Goal: Answer question/provide support: Share knowledge or assist other users

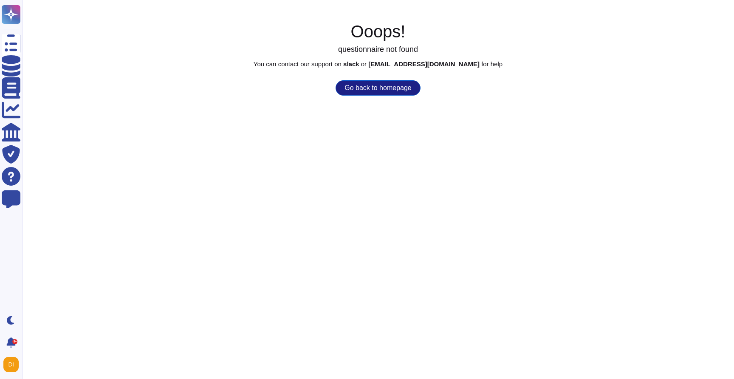
click at [362, 88] on button "Go back to homepage" at bounding box center [378, 87] width 85 height 15
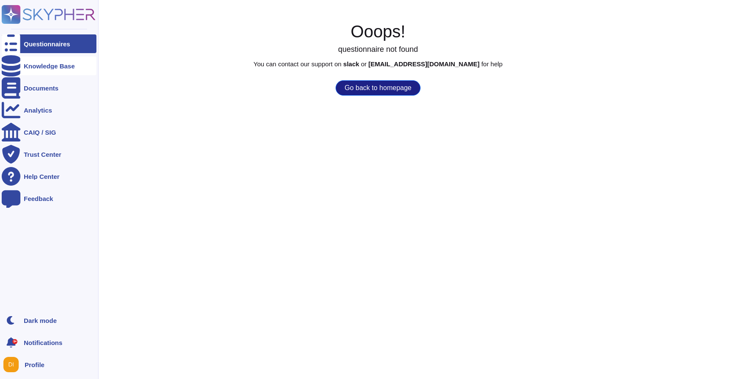
click at [53, 65] on div "Knowledge Base" at bounding box center [49, 66] width 51 height 6
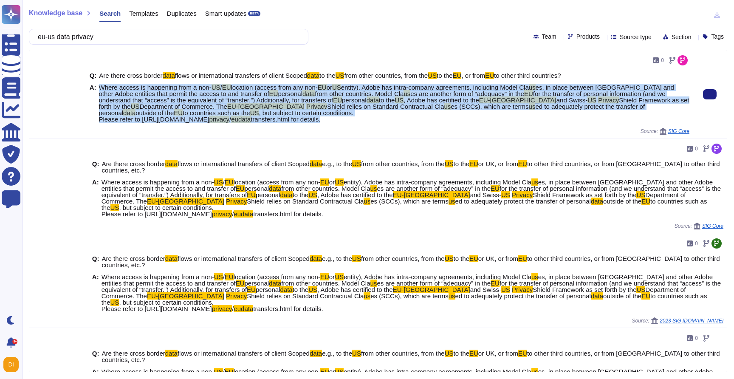
drag, startPoint x: 98, startPoint y: 88, endPoint x: 343, endPoint y: 121, distance: 247.8
click at [343, 121] on div "A: Where access is happening from a non- US / EU location (access from any non-…" at bounding box center [390, 103] width 600 height 38
copy span "Where access is happening from a non- US / EU location (access from any non- EU…"
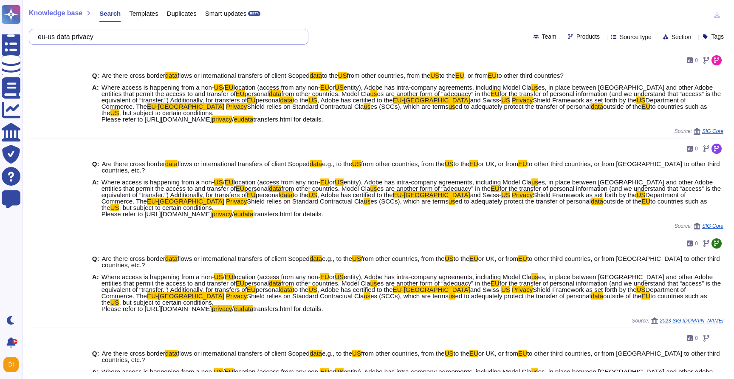
click at [175, 44] on input "eu-us data privacy" at bounding box center [167, 36] width 266 height 15
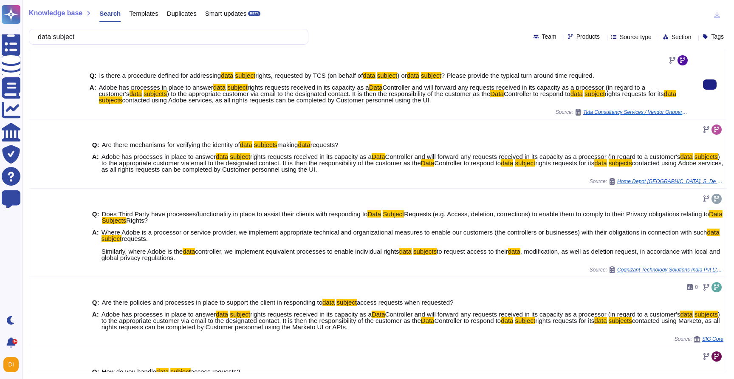
click at [182, 86] on span "Adobe has processes in place to answer" at bounding box center [156, 87] width 114 height 7
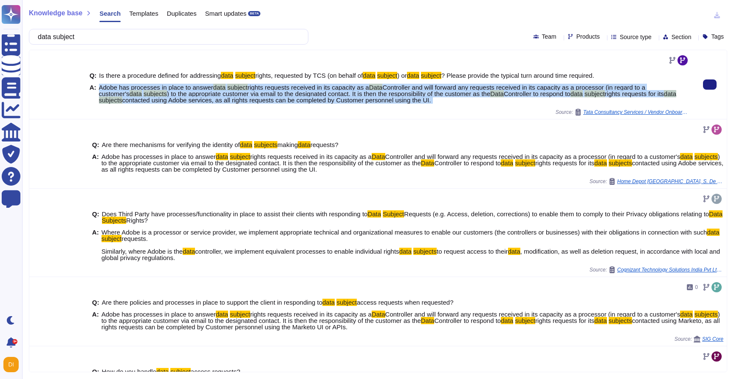
click at [182, 86] on span "Adobe has processes in place to answer" at bounding box center [156, 87] width 114 height 7
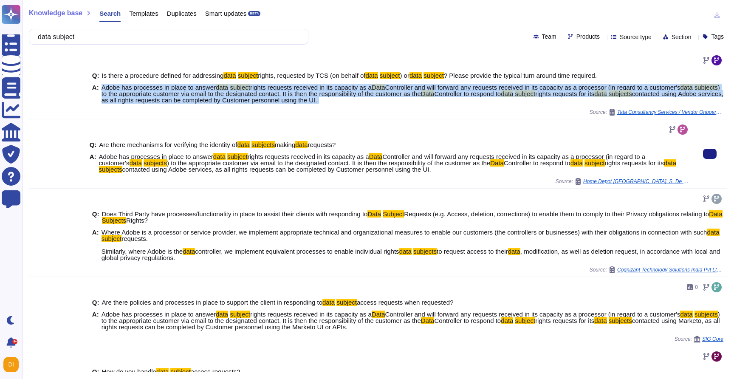
copy span "Adobe has processes in place to answer data subject rights requests received in…"
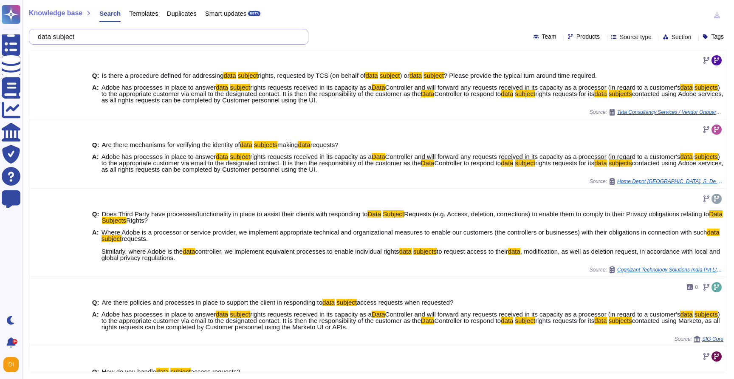
click at [213, 32] on input "data subject" at bounding box center [167, 36] width 266 height 15
paste input "Will the Supplier or its subcontractors (full chain) be able to effectively cha…"
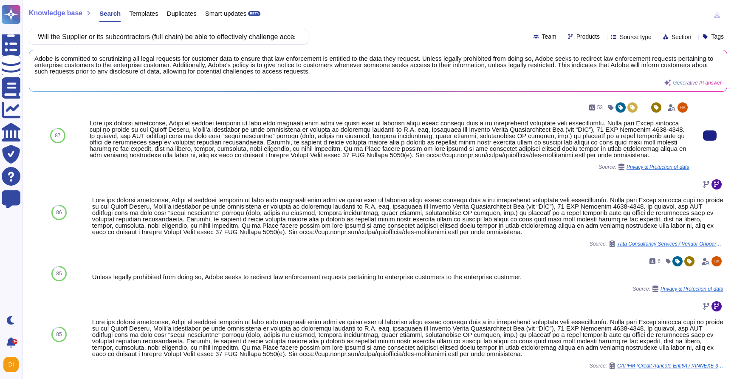
click at [182, 135] on div at bounding box center [390, 139] width 600 height 38
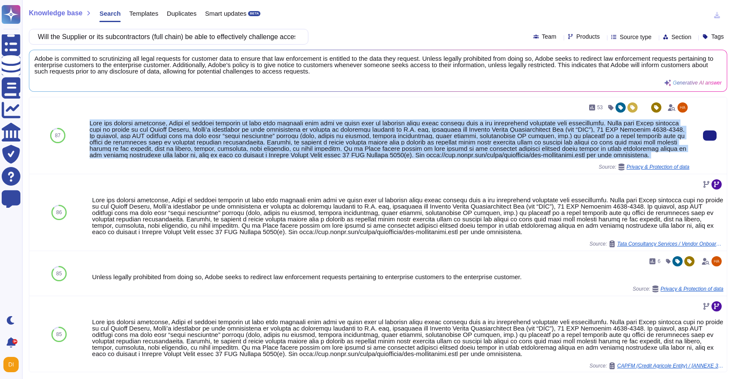
click at [182, 135] on div at bounding box center [390, 139] width 600 height 38
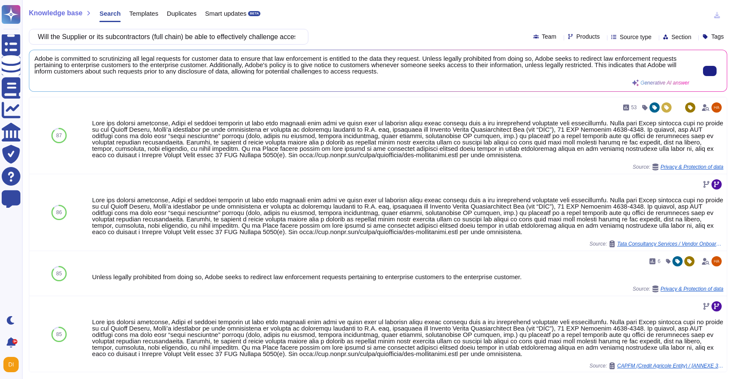
click at [202, 59] on span "Adobe is committed to scrutinizing all legal requests for customer data to ensu…" at bounding box center [361, 64] width 655 height 19
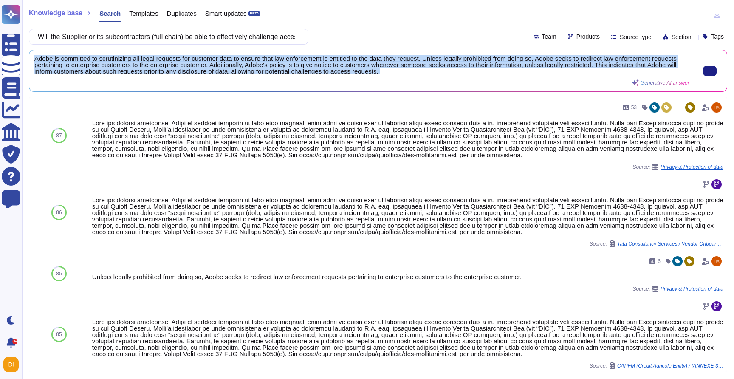
click at [202, 59] on span "Adobe is committed to scrutinizing all legal requests for customer data to ensu…" at bounding box center [361, 64] width 655 height 19
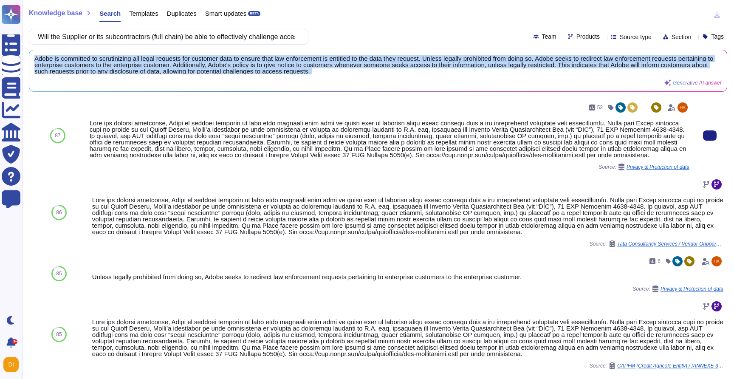
copy div "Adobe is committed to scrutinizing all legal requests for customer data to ensu…"
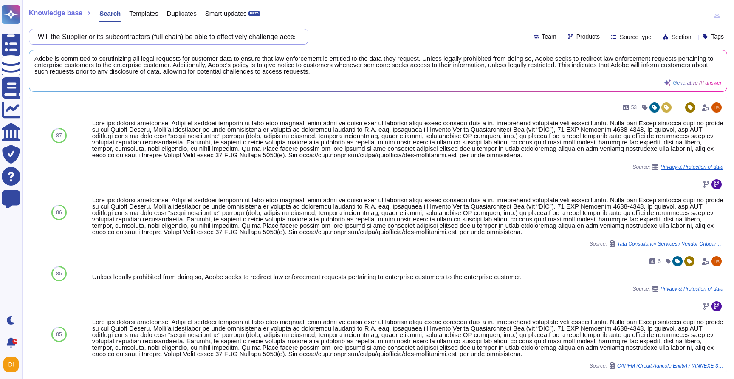
click at [188, 38] on input "Will the Supplier or its subcontractors (full chain) be able to effectively cha…" at bounding box center [167, 36] width 266 height 15
paste input "Are the supplier a member or public supporter to organisations advocating for t…"
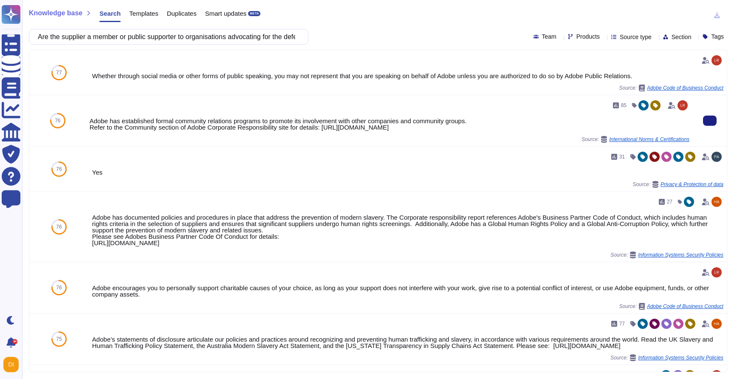
click at [182, 128] on div "Adobe has established formal community relations programs to promote its involv…" at bounding box center [390, 124] width 600 height 13
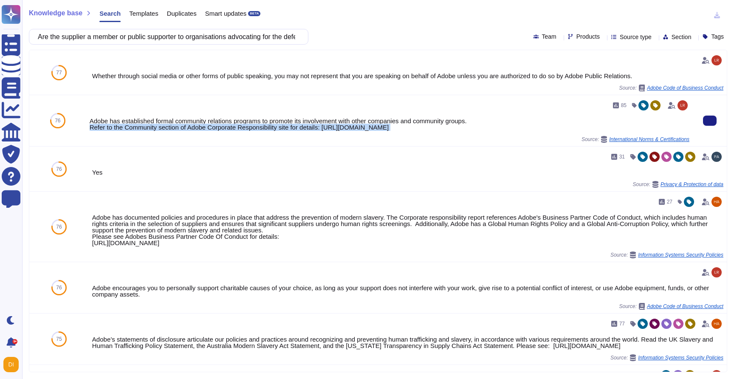
click at [182, 128] on div "Adobe has established formal community relations programs to promote its involv…" at bounding box center [390, 124] width 600 height 13
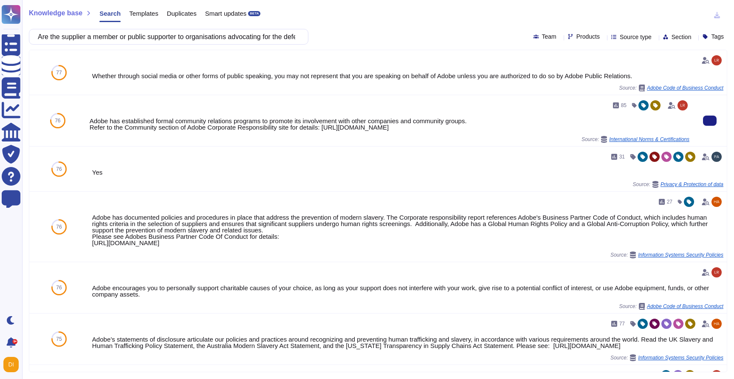
click at [189, 113] on div "85 Adobe has established formal community relations programs to promote its inv…" at bounding box center [390, 121] width 600 height 44
click at [189, 119] on div "Adobe has established formal community relations programs to promote its involv…" at bounding box center [390, 124] width 600 height 13
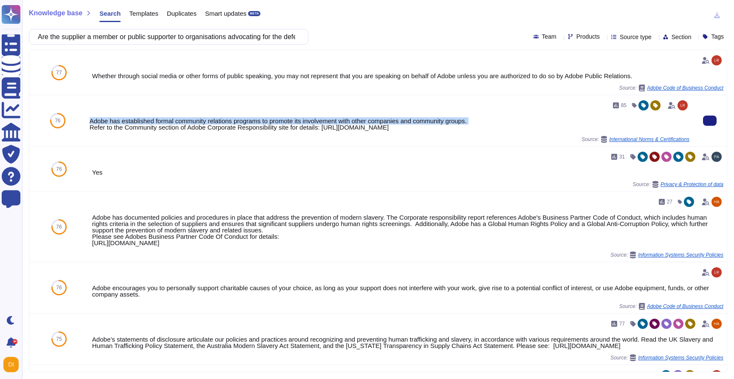
click at [189, 119] on div "Adobe has established formal community relations programs to promote its involv…" at bounding box center [390, 124] width 600 height 13
click at [196, 124] on div "Adobe has established formal community relations programs to promote its involv…" at bounding box center [390, 124] width 600 height 13
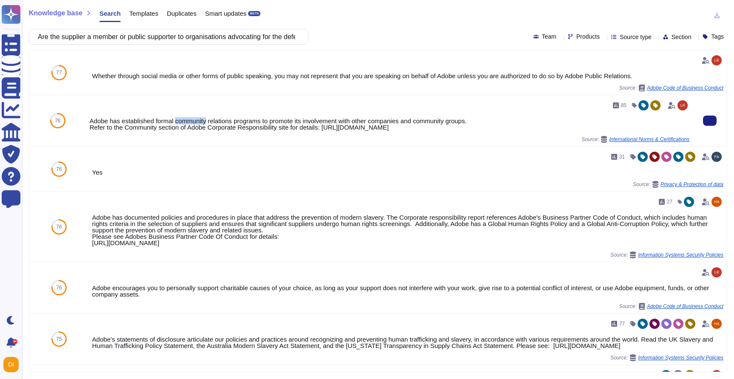
click at [196, 124] on div "Adobe has established formal community relations programs to promote its involv…" at bounding box center [390, 124] width 600 height 13
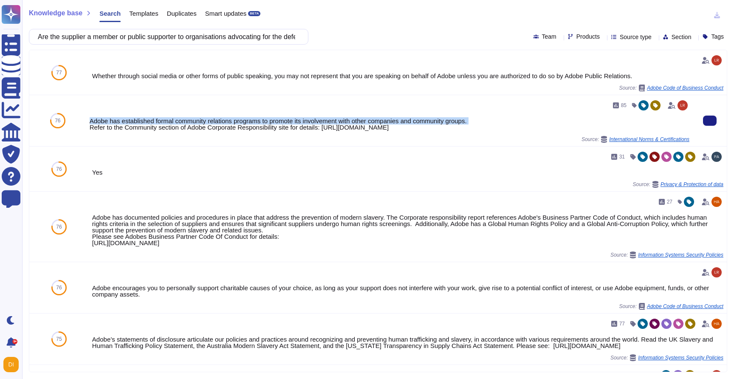
click at [196, 124] on div "Adobe has established formal community relations programs to promote its involv…" at bounding box center [390, 124] width 600 height 13
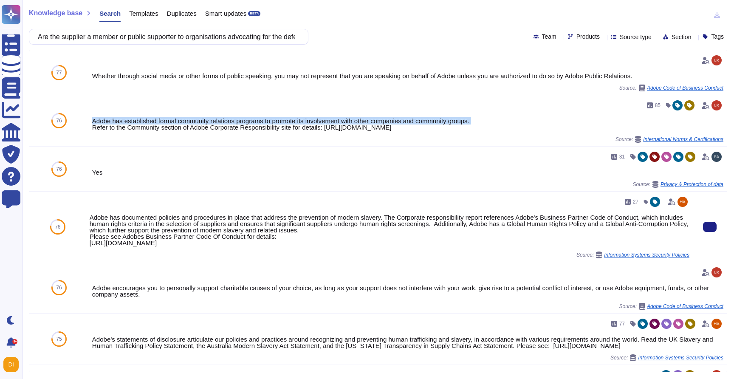
drag, startPoint x: 404, startPoint y: 246, endPoint x: 75, endPoint y: 218, distance: 329.6
click at [75, 218] on div "76 27 Adobe has documented policies and procedures in place that address the pr…" at bounding box center [378, 227] width 698 height 71
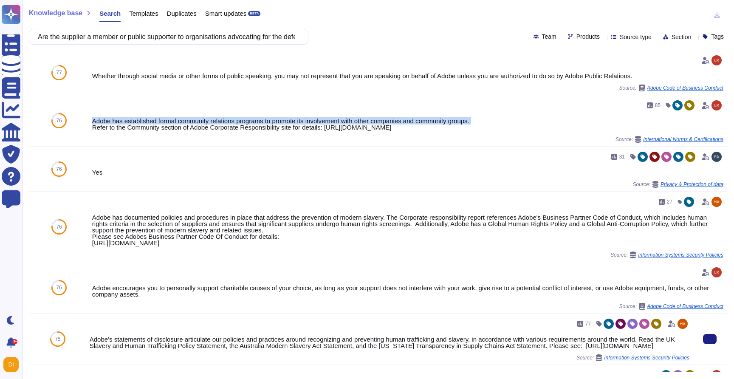
copy div "76 27 Adobe has documented policies and procedures in place that address the pr…"
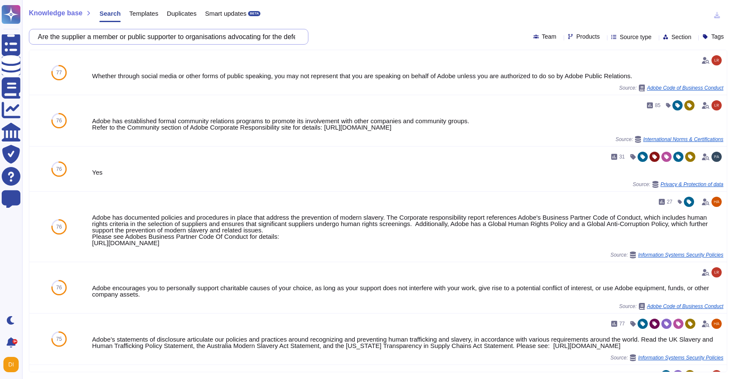
click at [163, 40] on input "Are the supplier a member or public supporter to organisations advocating for t…" at bounding box center [167, 36] width 266 height 15
paste input "How many requests for information from public authorities regarding information…"
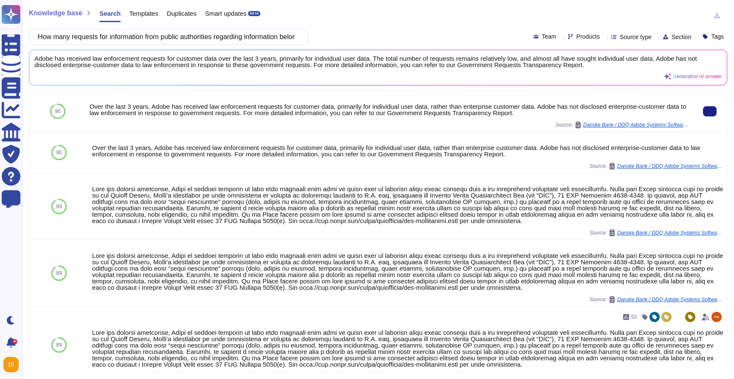
click at [161, 107] on div "Over the last 3 years, Adobe has received law enforcement requests for customer…" at bounding box center [390, 109] width 600 height 13
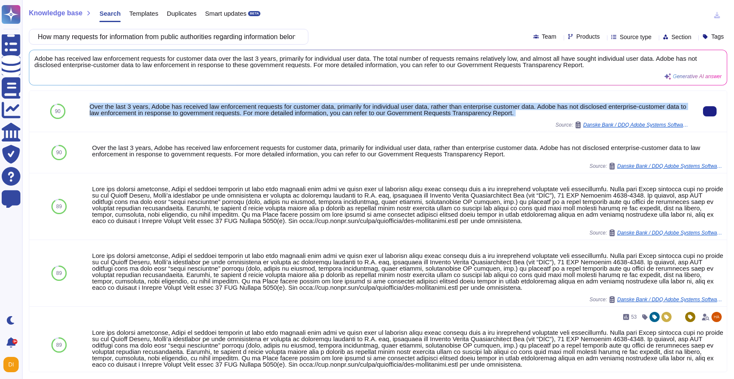
click at [161, 107] on div "Over the last 3 years, Adobe has received law enforcement requests for customer…" at bounding box center [390, 109] width 600 height 13
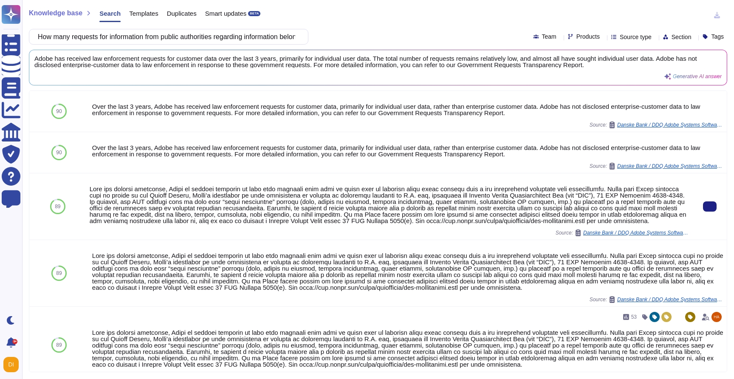
click at [233, 205] on div at bounding box center [390, 205] width 600 height 38
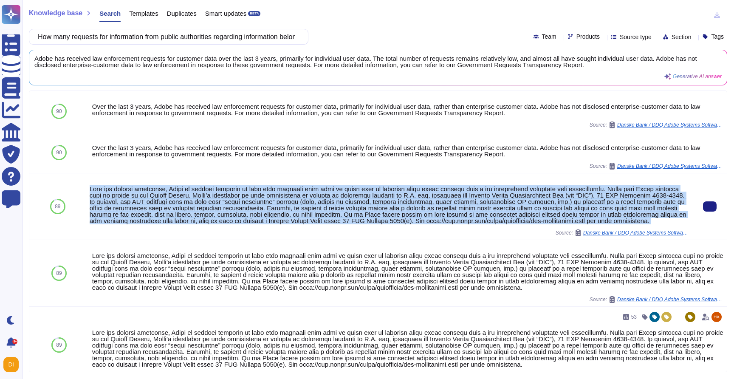
click at [233, 205] on div at bounding box center [390, 205] width 600 height 38
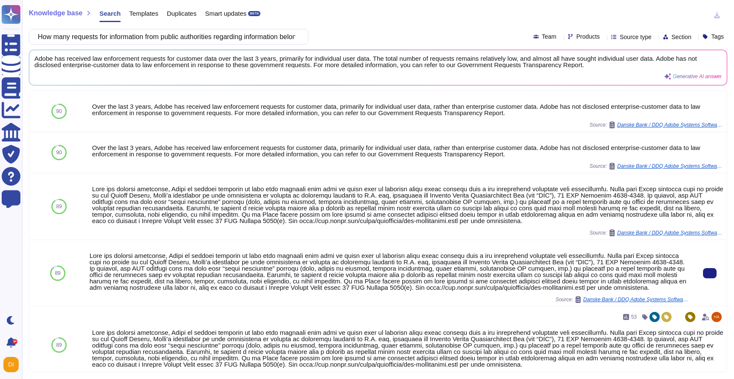
click at [359, 276] on div at bounding box center [390, 271] width 600 height 38
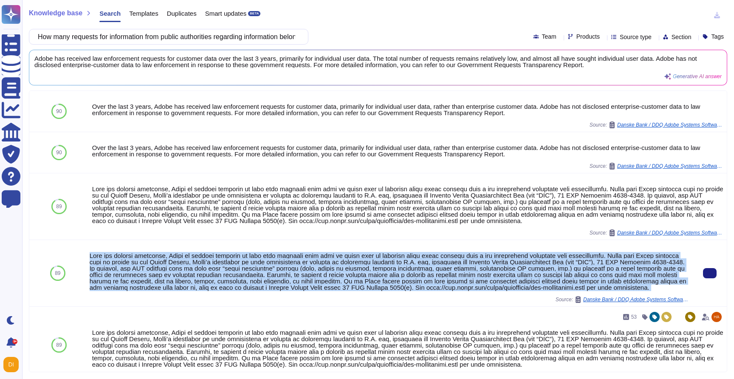
click at [359, 276] on div at bounding box center [390, 271] width 600 height 38
copy div "Like all service providers, Adobe is legally required to turn over customer dat…"
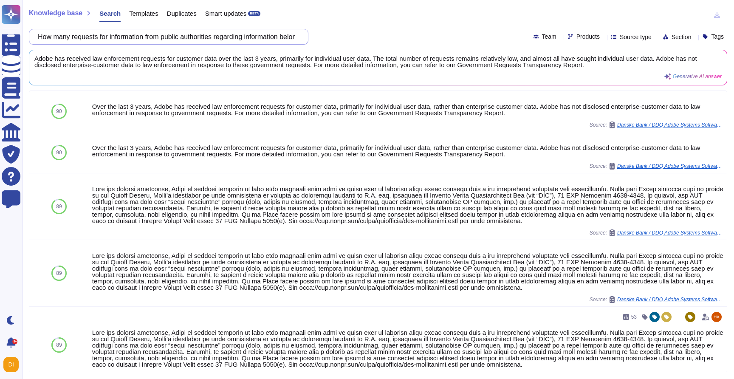
click at [192, 42] on input "How many requests for information from public authorities regarding information…" at bounding box center [167, 36] width 266 height 15
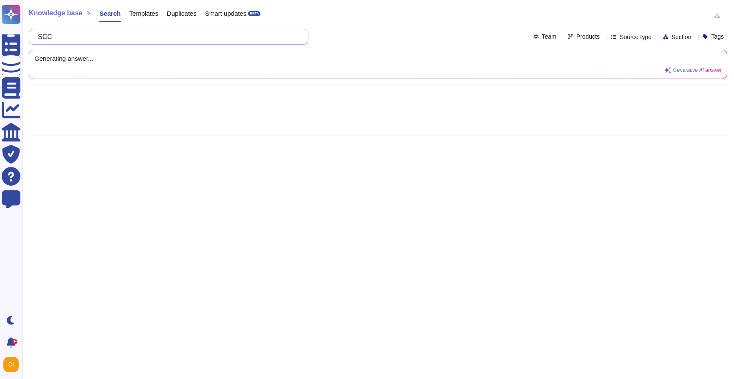
type input "SCC"
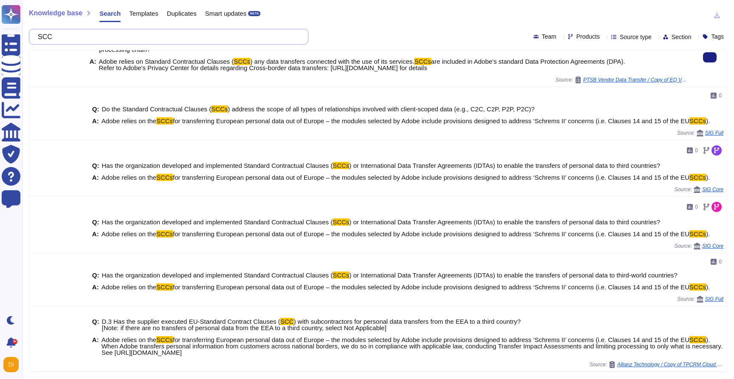
scroll to position [180, 0]
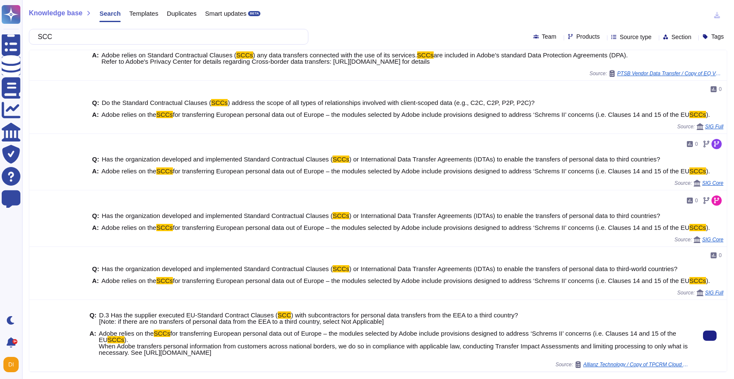
click at [223, 330] on span "for transferring European personal data out of Europe – the modules selected by…" at bounding box center [387, 337] width 577 height 14
click at [223, 333] on span "for transferring European personal data out of Europe – the modules selected by…" at bounding box center [387, 337] width 577 height 14
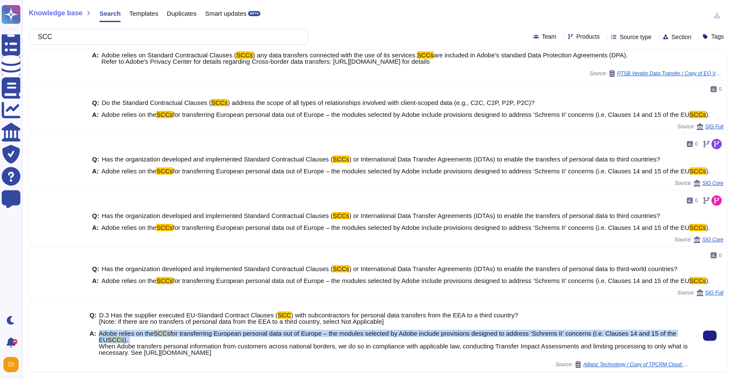
click at [223, 333] on span "for transferring European personal data out of Europe – the modules selected by…" at bounding box center [387, 337] width 577 height 14
click at [710, 336] on icon at bounding box center [710, 336] width 0 height 0
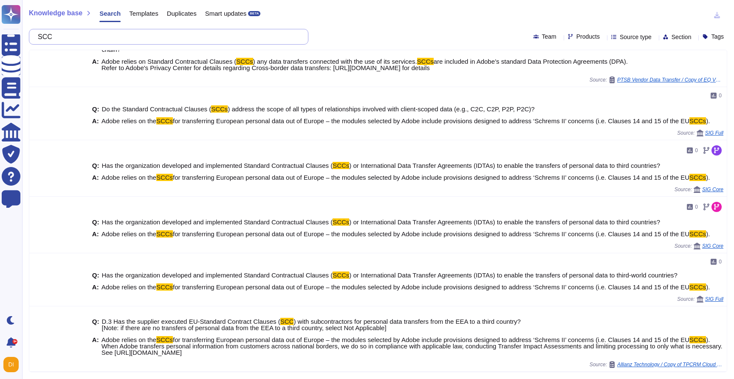
click at [177, 36] on input "SCC" at bounding box center [167, 36] width 266 height 15
paste input "Does the contract between supplier and Ambu obligate the supplier on a regular …"
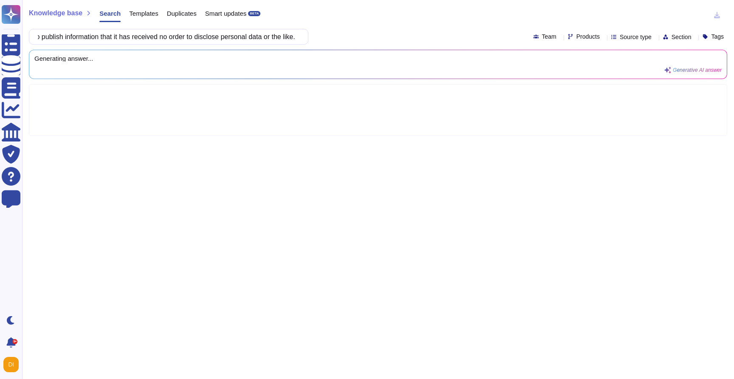
scroll to position [0, 0]
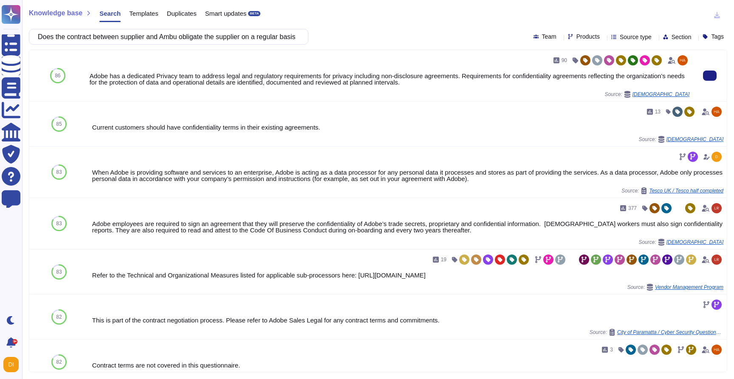
click at [246, 74] on div "Adobe has a dedicated Privacy team to address legal and regulatory requirements…" at bounding box center [390, 79] width 600 height 13
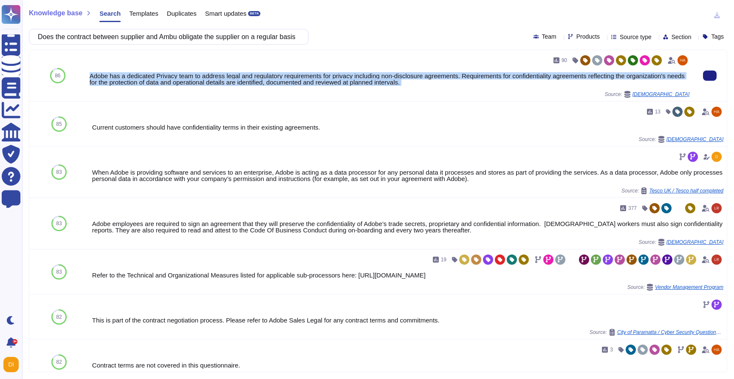
click at [246, 74] on div "Adobe has a dedicated Privacy team to address legal and regulatory requirements…" at bounding box center [390, 79] width 600 height 13
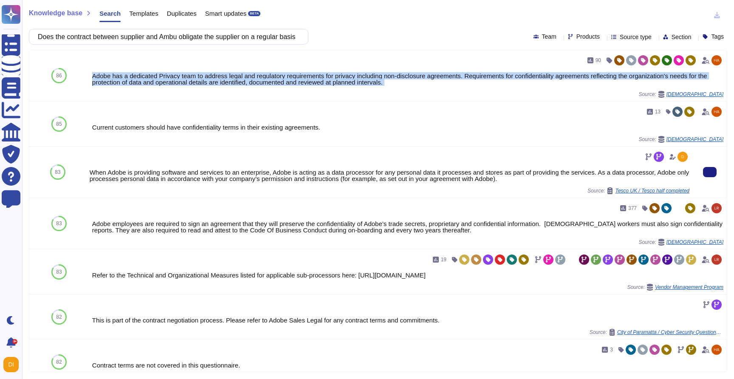
copy div "Adobe has a dedicated Privacy team to address legal and regulatory requirements…"
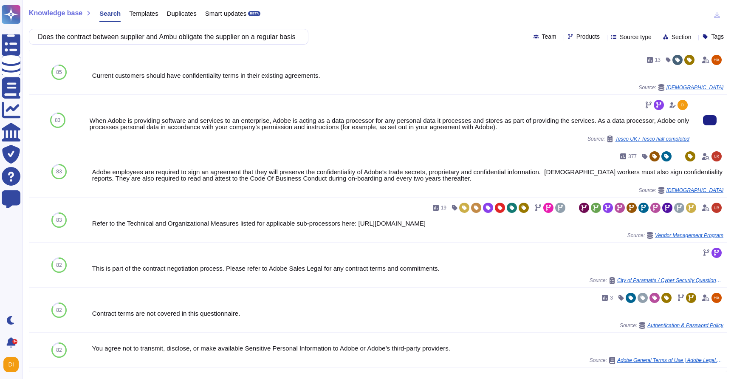
scroll to position [53, 0]
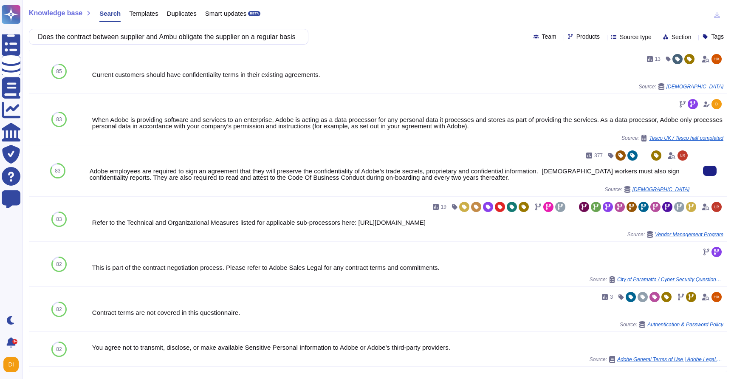
click at [213, 173] on div "Adobe employees are required to sign an agreement that they will preserve the c…" at bounding box center [390, 174] width 600 height 13
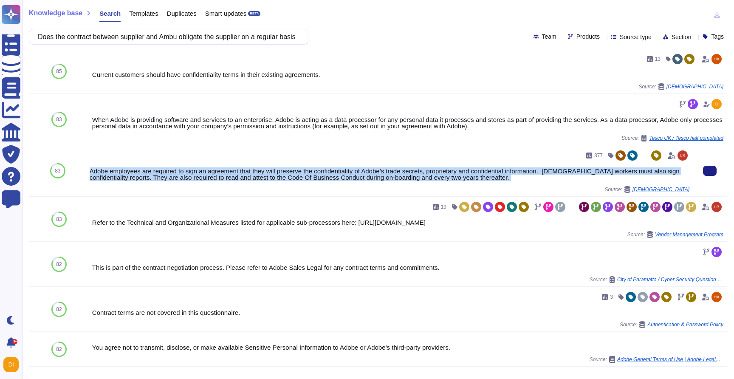
click at [213, 173] on div "Adobe employees are required to sign an agreement that they will preserve the c…" at bounding box center [390, 174] width 600 height 13
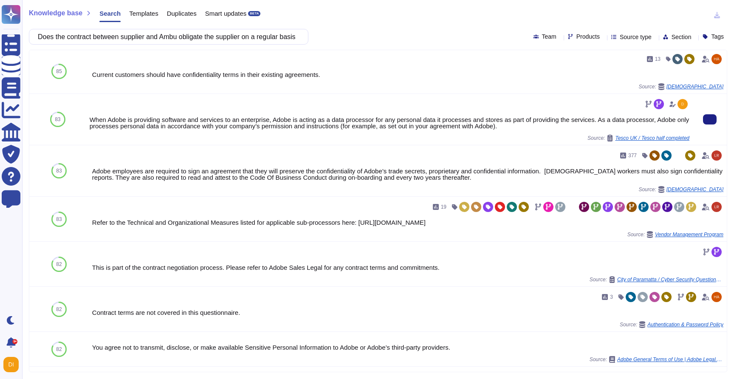
click at [217, 125] on div "When Adobe is providing software and services to an enterprise, Adobe is acting…" at bounding box center [390, 122] width 600 height 13
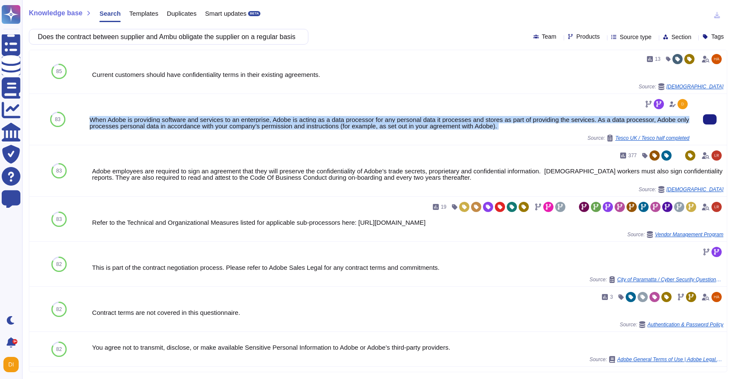
click at [217, 125] on div "When Adobe is providing software and services to an enterprise, Adobe is acting…" at bounding box center [390, 122] width 600 height 13
copy div "When Adobe is providing software and services to an enterprise, Adobe is acting…"
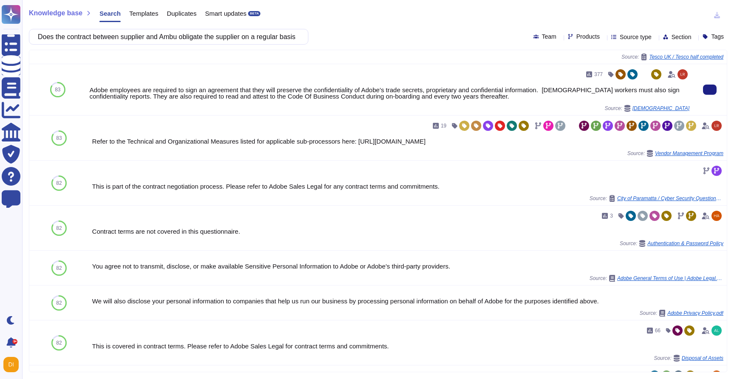
scroll to position [184, 0]
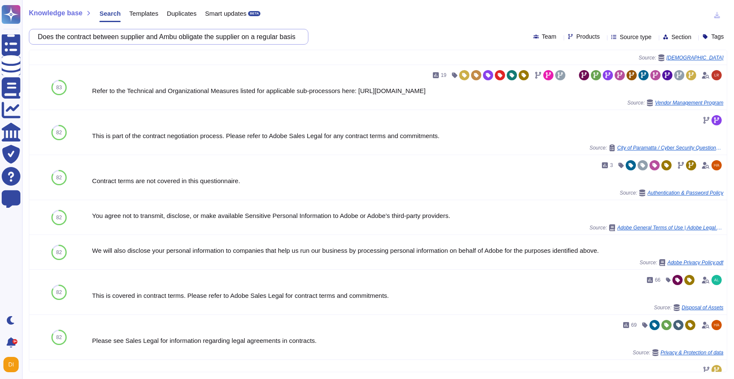
click at [164, 31] on input "Does the contract between supplier and Ambu obligate the supplier on a regular …" at bounding box center [167, 36] width 266 height 15
paste input "Have the supplier appointed a Data Protection Officer and developed best practi…"
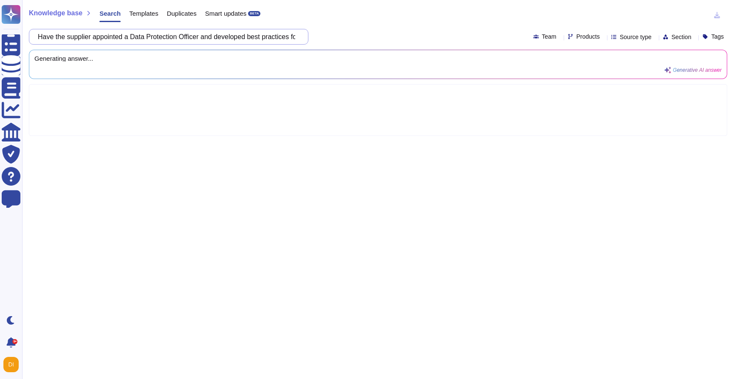
scroll to position [0, 0]
type input "Have the supplier appointed a Data Protection Officer and developed best practi…"
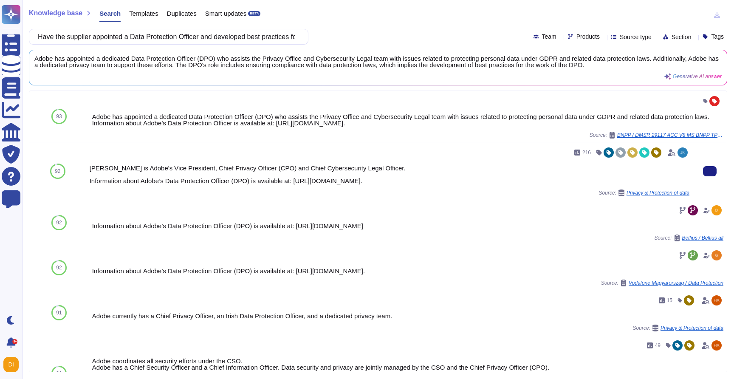
click at [113, 171] on div "Nubiaa Shabaka is Adobe's Vice President, Chief Privacy Officer (CPO) and Chief…" at bounding box center [390, 174] width 600 height 19
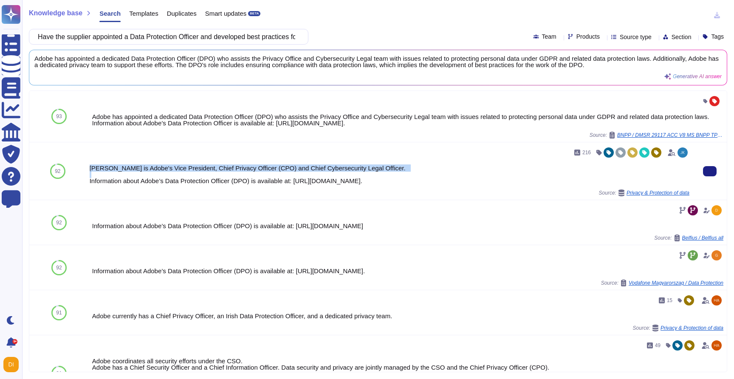
click at [113, 171] on div "Nubiaa Shabaka is Adobe's Vice President, Chief Privacy Officer (CPO) and Chief…" at bounding box center [390, 174] width 600 height 19
drag, startPoint x: 448, startPoint y: 181, endPoint x: 79, endPoint y: 167, distance: 369.1
click at [79, 167] on div "92 216 Nubiaa Shabaka is Adobe's Vice President, Chief Privacy Officer (CPO) an…" at bounding box center [378, 171] width 698 height 58
click at [708, 166] on button at bounding box center [710, 171] width 14 height 10
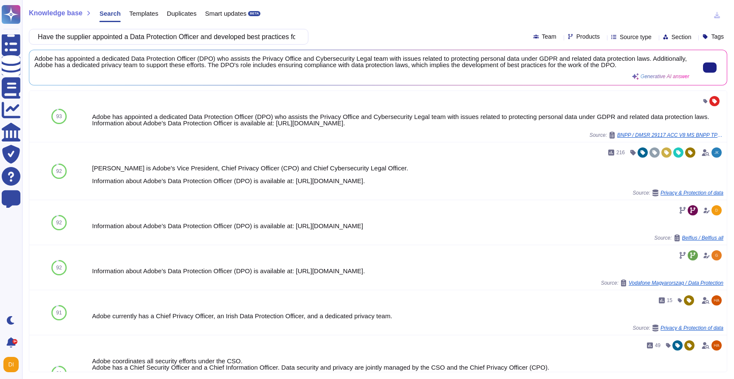
click at [150, 74] on div "Adobe has appointed a dedicated Data Protection Officer (DPO) who assists the P…" at bounding box center [361, 67] width 655 height 25
click at [150, 62] on span "Adobe has appointed a dedicated Data Protection Officer (DPO) who assists the P…" at bounding box center [361, 61] width 655 height 13
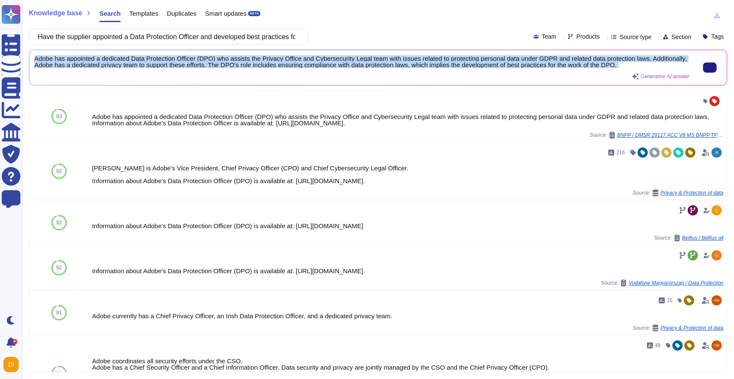
click at [150, 62] on span "Adobe has appointed a dedicated Data Protection Officer (DPO) who assists the P…" at bounding box center [361, 61] width 655 height 13
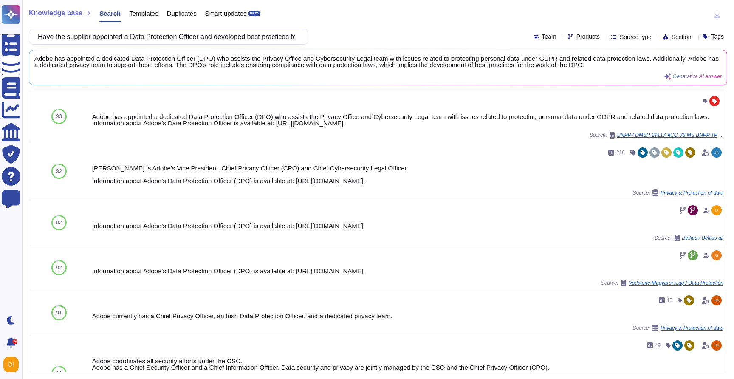
click at [230, 89] on div "Knowledge base Search Templates Duplicates Smart updates BETA Have the supplier…" at bounding box center [378, 189] width 712 height 379
click at [200, 34] on input "Have the supplier appointed a Data Protection Officer and developed best practi…" at bounding box center [167, 36] width 266 height 15
paste input ""If personal data are not directly transferred to any third countries outside o…"
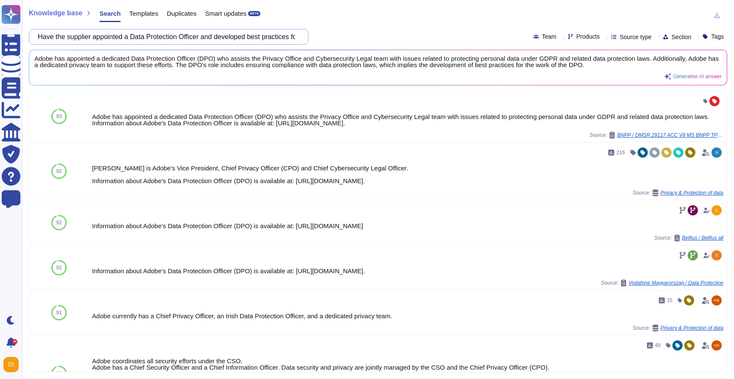
scroll to position [0, 2288]
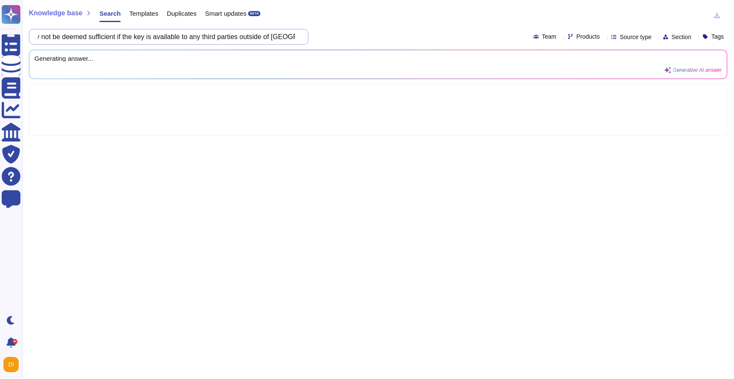
type input ""If personal data are not directly transferred to any third countries outside o…"
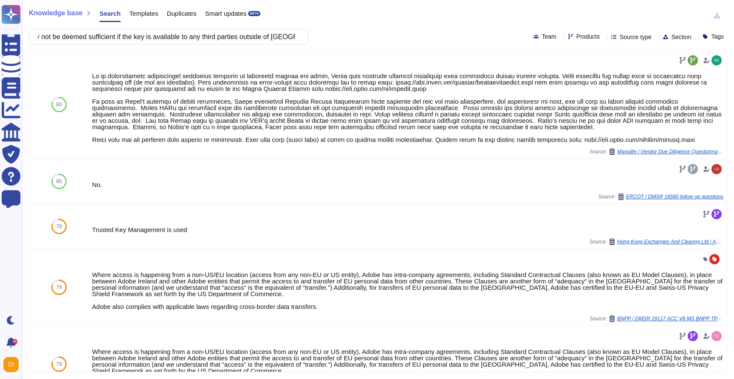
scroll to position [0, 0]
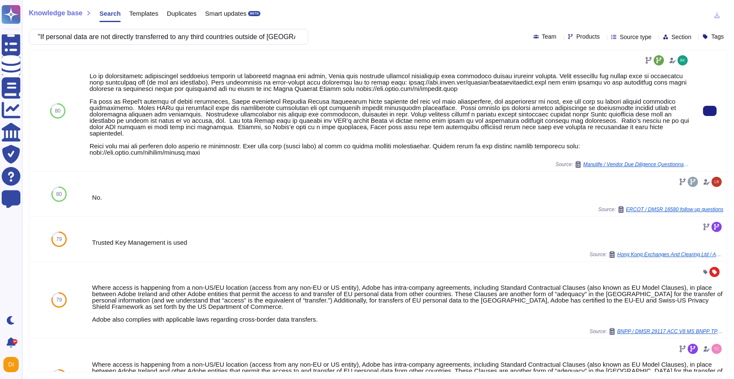
click at [178, 92] on div at bounding box center [390, 114] width 600 height 83
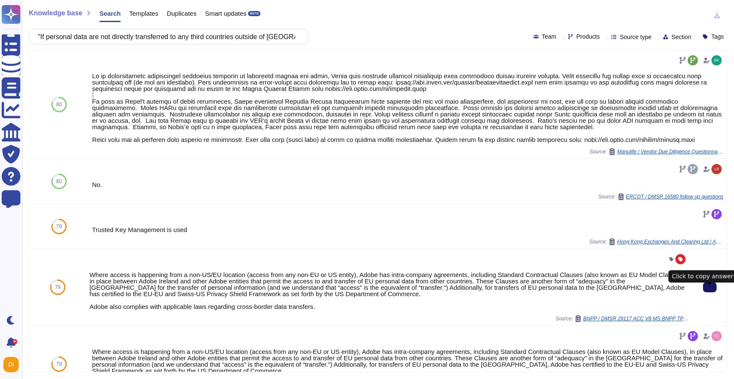
click at [705, 292] on button at bounding box center [710, 287] width 14 height 10
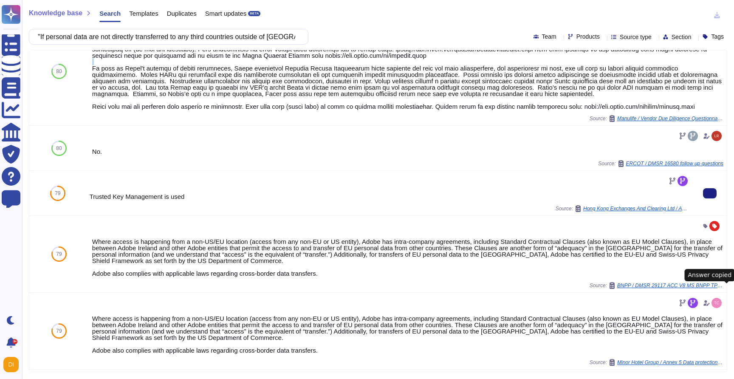
scroll to position [42, 0]
